Goal: Task Accomplishment & Management: Use online tool/utility

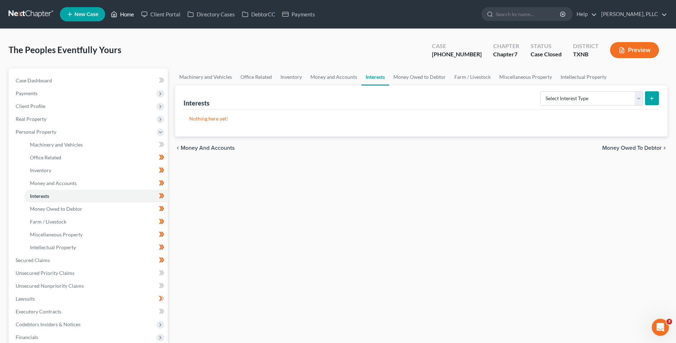
click at [133, 17] on link "Home" at bounding box center [122, 14] width 30 height 13
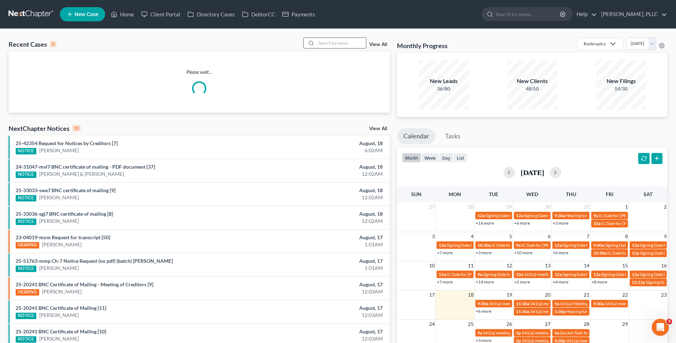
click at [326, 43] on input "search" at bounding box center [341, 43] width 50 height 10
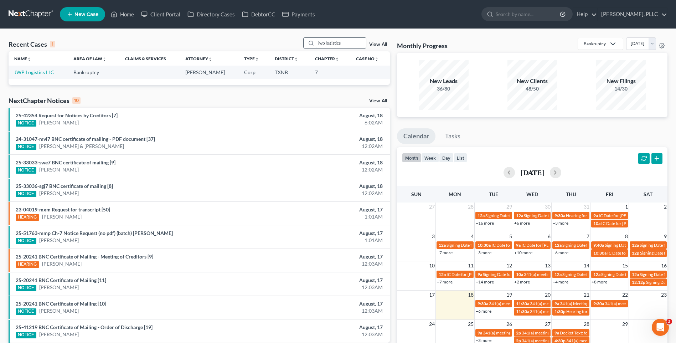
type input "jwp logistics"
click at [26, 72] on link "JWP Logistics LLC" at bounding box center [34, 72] width 40 height 6
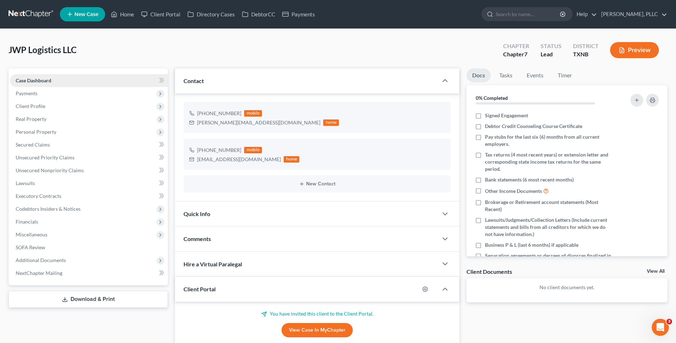
click at [27, 84] on link "Case Dashboard" at bounding box center [89, 80] width 158 height 13
click at [202, 215] on span "Quick Info" at bounding box center [197, 213] width 27 height 7
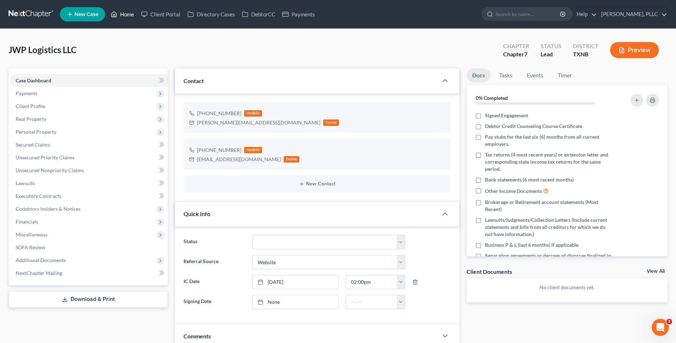
click at [133, 13] on link "Home" at bounding box center [122, 14] width 30 height 13
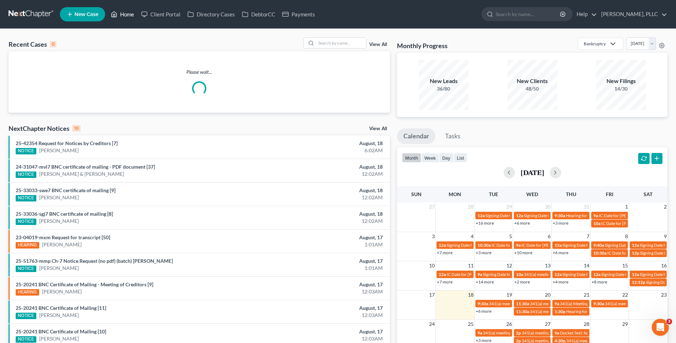
click at [127, 11] on link "Home" at bounding box center [122, 14] width 30 height 13
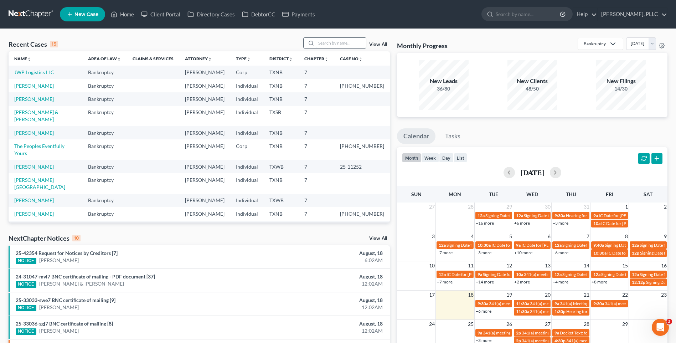
click at [319, 43] on input "search" at bounding box center [341, 43] width 50 height 10
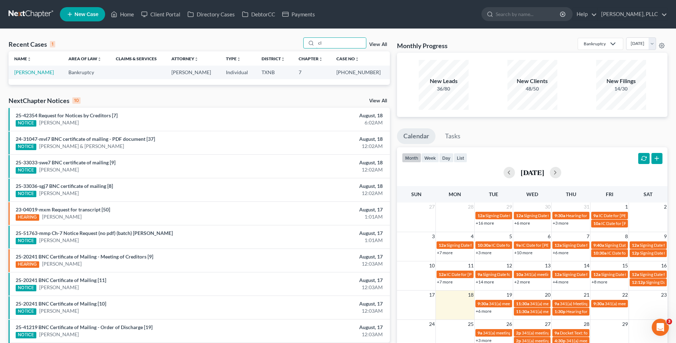
type input "c"
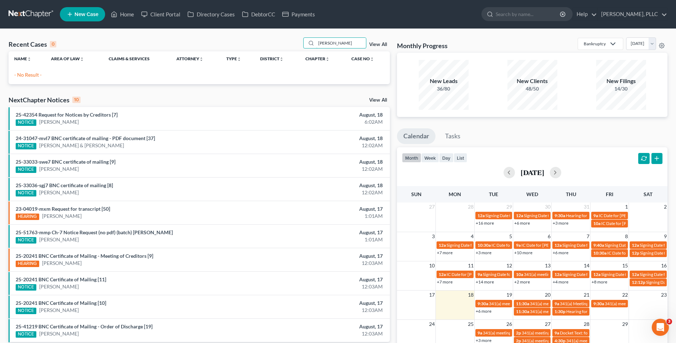
type input "[PERSON_NAME]"
drag, startPoint x: 347, startPoint y: 45, endPoint x: 290, endPoint y: 45, distance: 56.7
click at [290, 45] on div "Recent Cases 0 [PERSON_NAME] View All" at bounding box center [199, 44] width 381 height 14
type input "L"
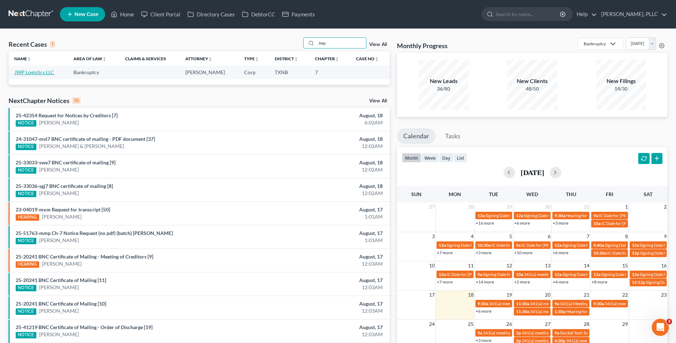
type input "Jwp"
click at [36, 70] on link "JWP Logistics LLC" at bounding box center [34, 72] width 40 height 6
select select "3"
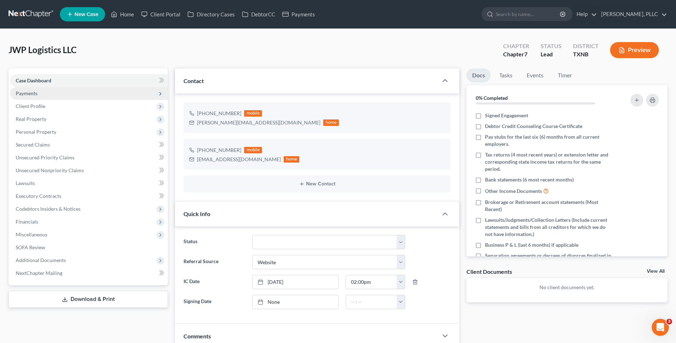
click at [27, 91] on span "Payments" at bounding box center [27, 93] width 22 height 6
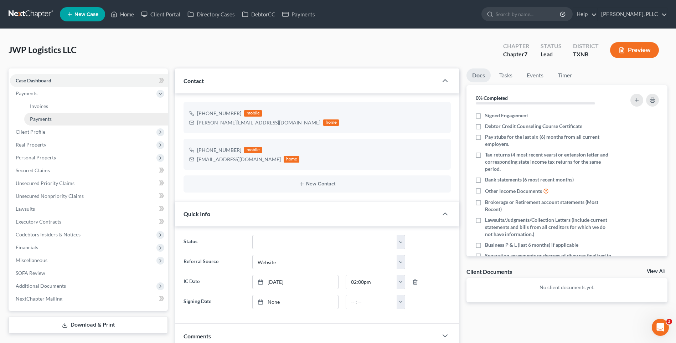
click at [43, 120] on span "Payments" at bounding box center [41, 119] width 22 height 6
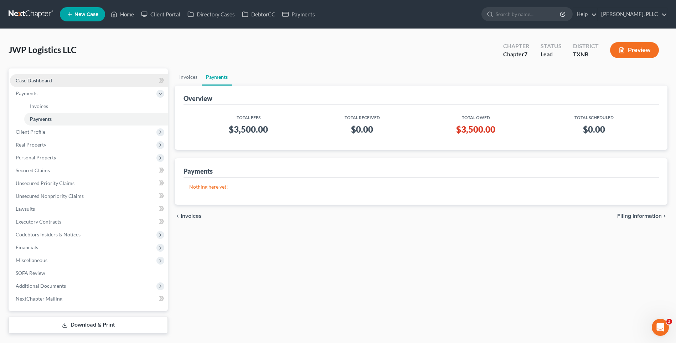
click at [42, 78] on span "Case Dashboard" at bounding box center [34, 80] width 36 height 6
select select "3"
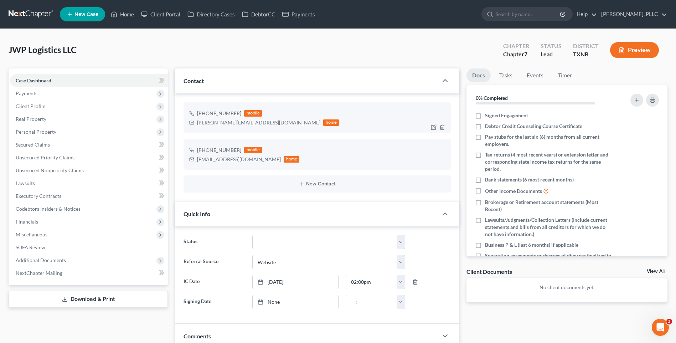
click at [199, 124] on div "[PERSON_NAME][EMAIL_ADDRESS][DOMAIN_NAME]" at bounding box center [258, 122] width 123 height 7
drag, startPoint x: 197, startPoint y: 123, endPoint x: 264, endPoint y: 123, distance: 67.0
click at [264, 123] on div "[PERSON_NAME][EMAIL_ADDRESS][DOMAIN_NAME] home" at bounding box center [264, 122] width 150 height 9
drag, startPoint x: 261, startPoint y: 123, endPoint x: 256, endPoint y: 123, distance: 5.0
copy div "[PERSON_NAME][EMAIL_ADDRESS][DOMAIN_NAME]"
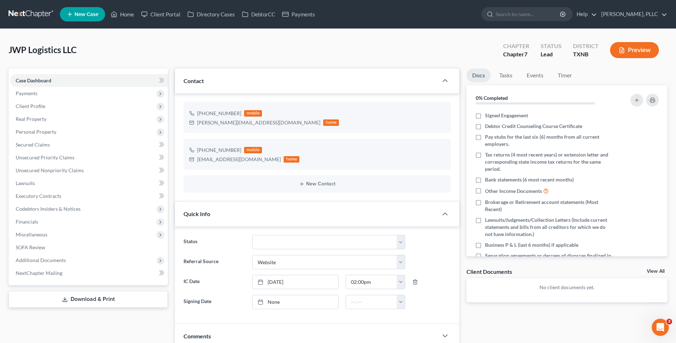
drag, startPoint x: 178, startPoint y: 58, endPoint x: 182, endPoint y: 60, distance: 4.5
click at [178, 58] on div "JWP Logistics LLC Upgraded Chapter Chapter 7 Status [GEOGRAPHIC_DATA] [GEOGRAPH…" at bounding box center [338, 52] width 659 height 31
click at [217, 49] on div "JWP Logistics LLC Upgraded Chapter Chapter 7 Status [GEOGRAPHIC_DATA] [GEOGRAPH…" at bounding box center [338, 52] width 659 height 31
click at [130, 14] on link "Home" at bounding box center [122, 14] width 30 height 13
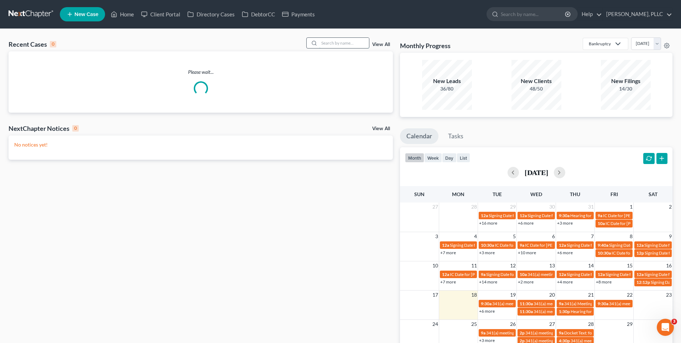
click at [330, 42] on input "search" at bounding box center [344, 43] width 50 height 10
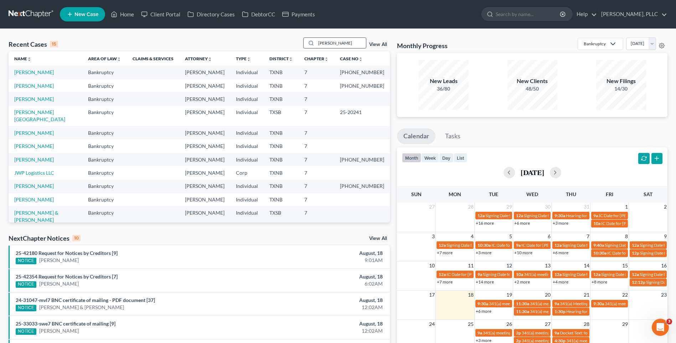
type input "[PERSON_NAME]"
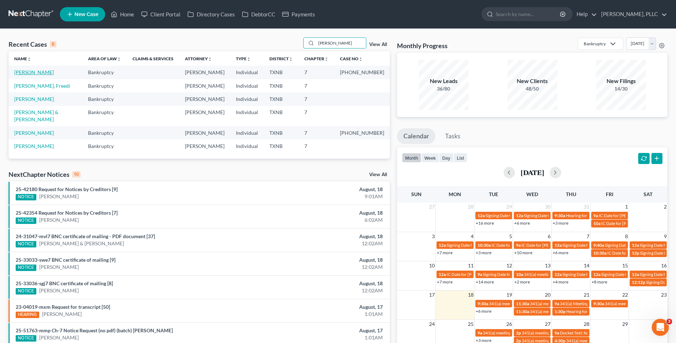
click at [30, 71] on link "[PERSON_NAME]" at bounding box center [34, 72] width 40 height 6
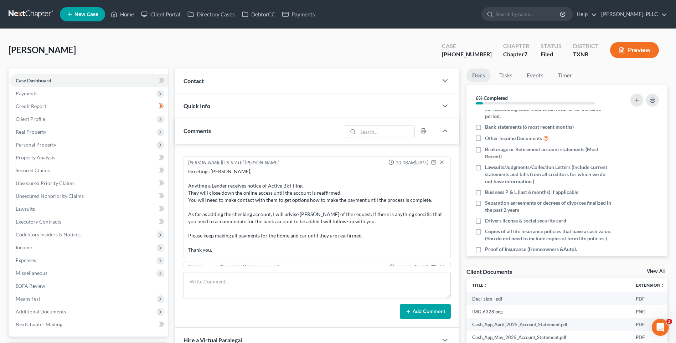
scroll to position [762, 0]
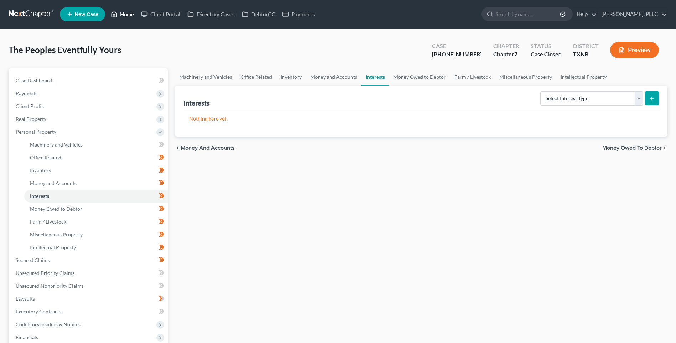
click at [130, 15] on link "Home" at bounding box center [122, 14] width 30 height 13
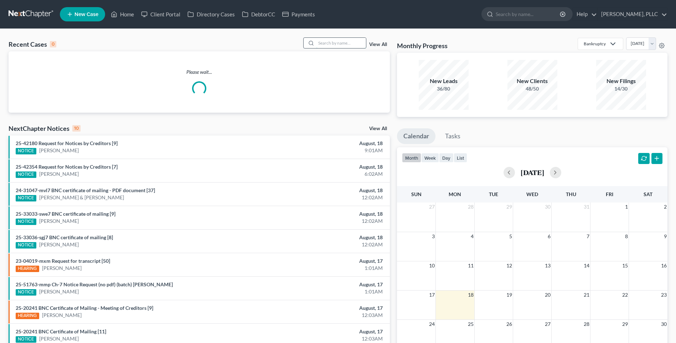
click at [332, 43] on input "search" at bounding box center [341, 43] width 50 height 10
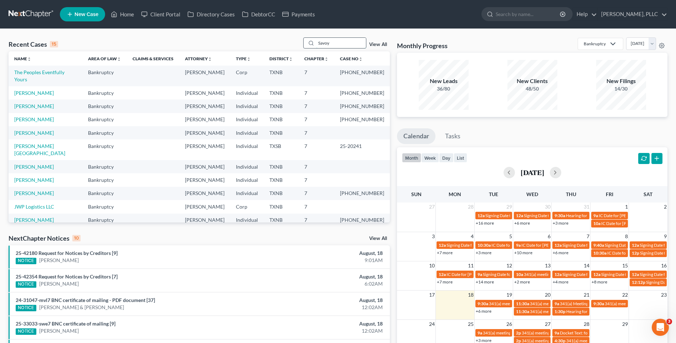
type input "Savoy"
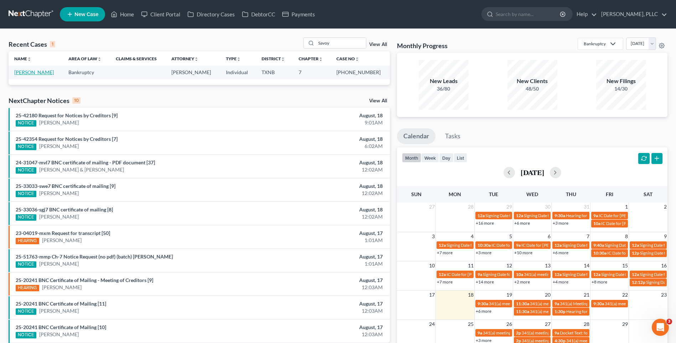
click at [40, 74] on link "Savoy, Alexander" at bounding box center [34, 72] width 40 height 6
select select "4"
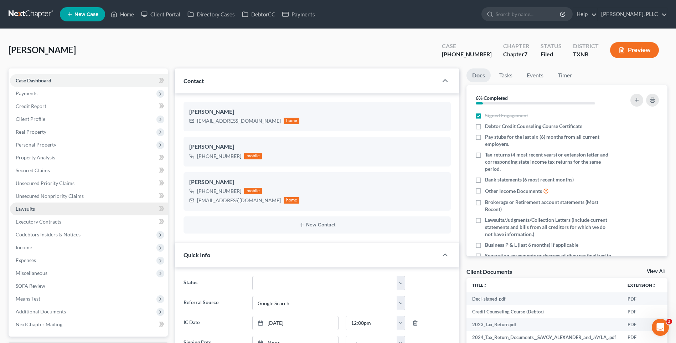
click at [23, 207] on span "Lawsuits" at bounding box center [25, 209] width 19 height 6
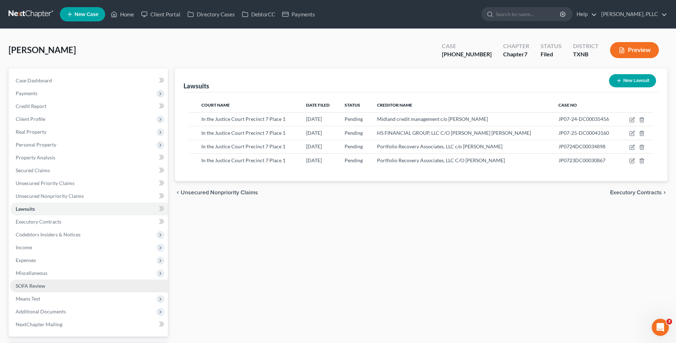
click at [19, 283] on span "SOFA Review" at bounding box center [31, 286] width 30 height 6
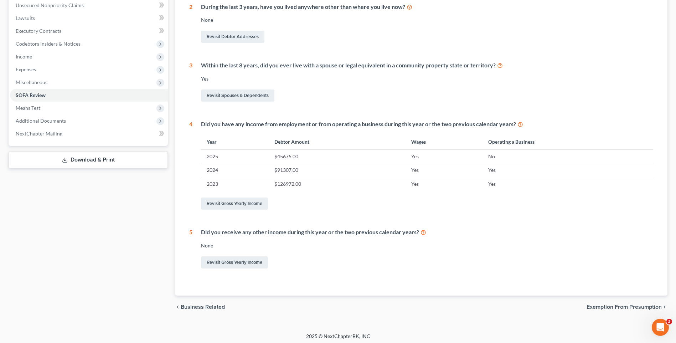
scroll to position [193, 0]
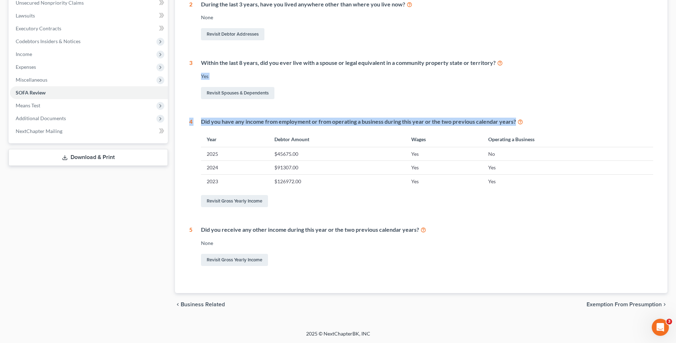
click at [676, 139] on html "Home New Case Client Portal Directory Cases DebtorCC Payments Guy Harvey Holman…" at bounding box center [338, 75] width 676 height 536
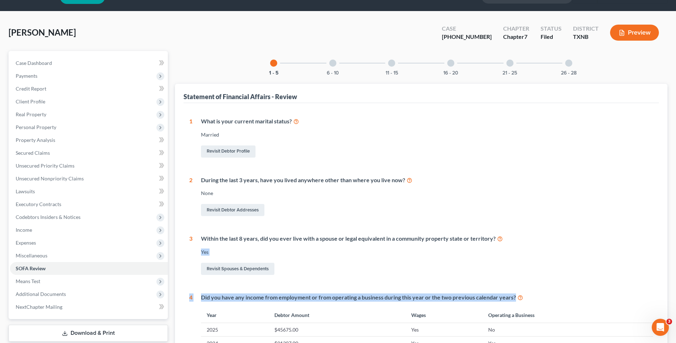
scroll to position [0, 0]
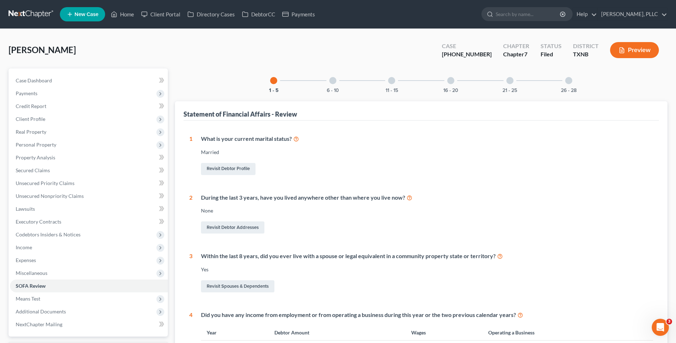
click at [332, 77] on div at bounding box center [332, 80] width 7 height 7
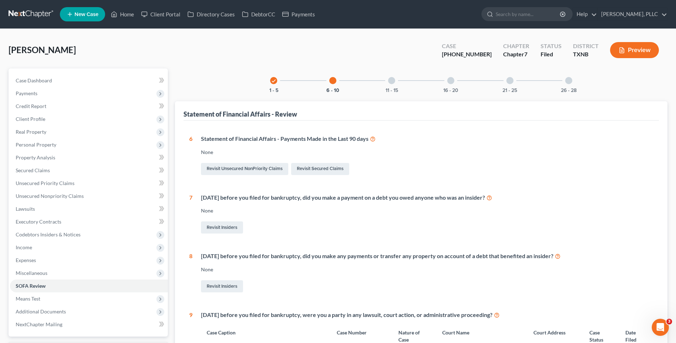
click at [393, 78] on div at bounding box center [391, 80] width 7 height 7
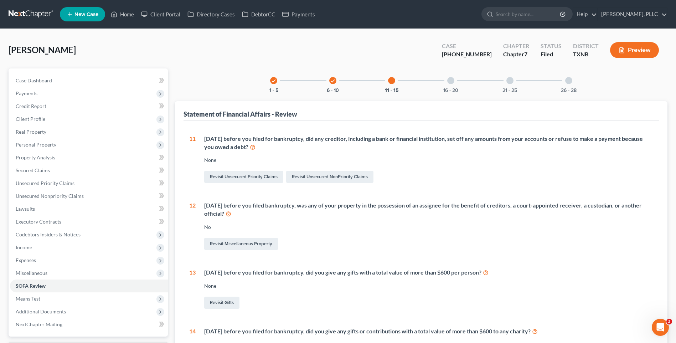
click at [450, 82] on div at bounding box center [450, 80] width 7 height 7
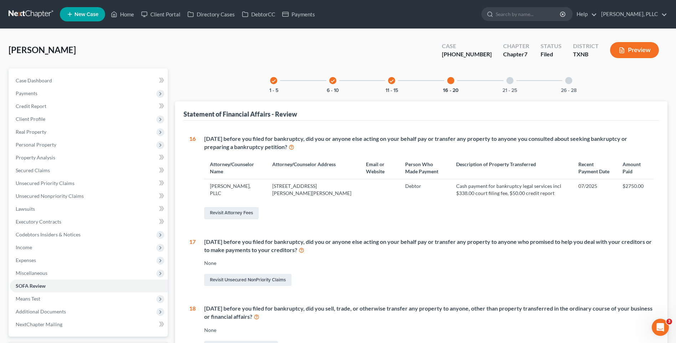
click at [508, 79] on div at bounding box center [509, 80] width 7 height 7
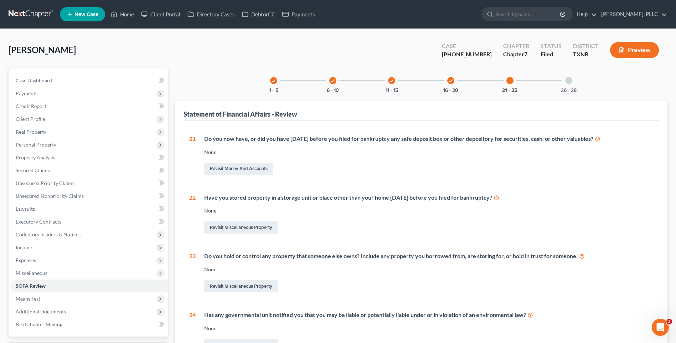
click at [568, 77] on div at bounding box center [568, 80] width 7 height 7
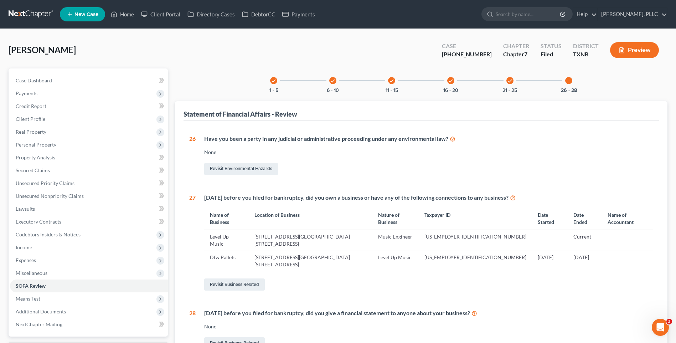
scroll to position [7, 0]
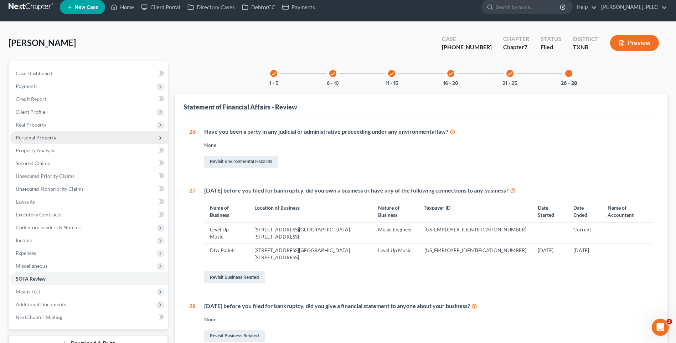
click at [31, 136] on span "Personal Property" at bounding box center [36, 137] width 41 height 6
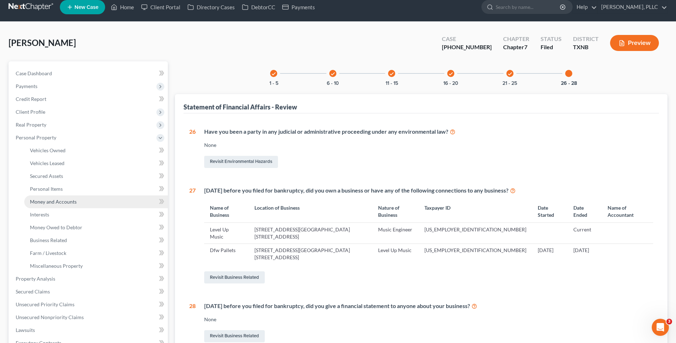
click at [48, 202] on span "Money and Accounts" at bounding box center [53, 202] width 47 height 6
